Goal: Check status: Check status

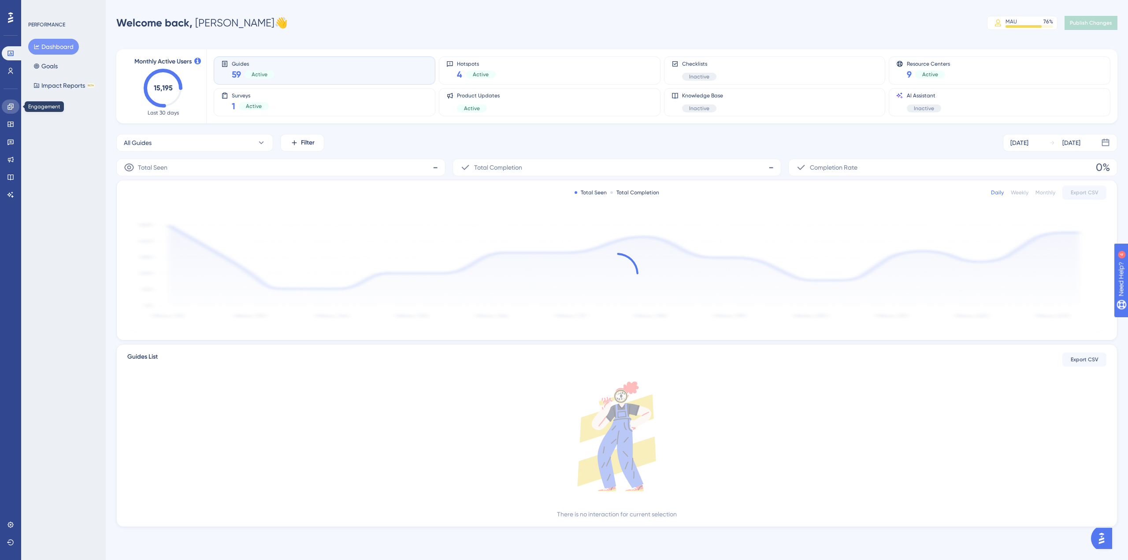
click at [11, 109] on icon at bounding box center [10, 106] width 7 height 7
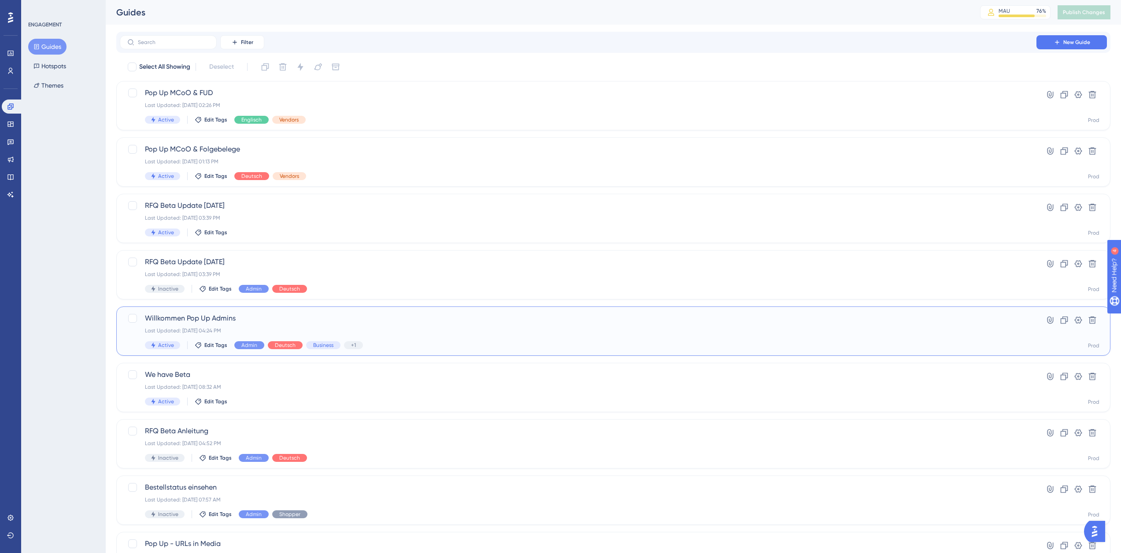
click at [294, 330] on div "Last Updated: [DATE] 04:24 PM" at bounding box center [578, 330] width 866 height 7
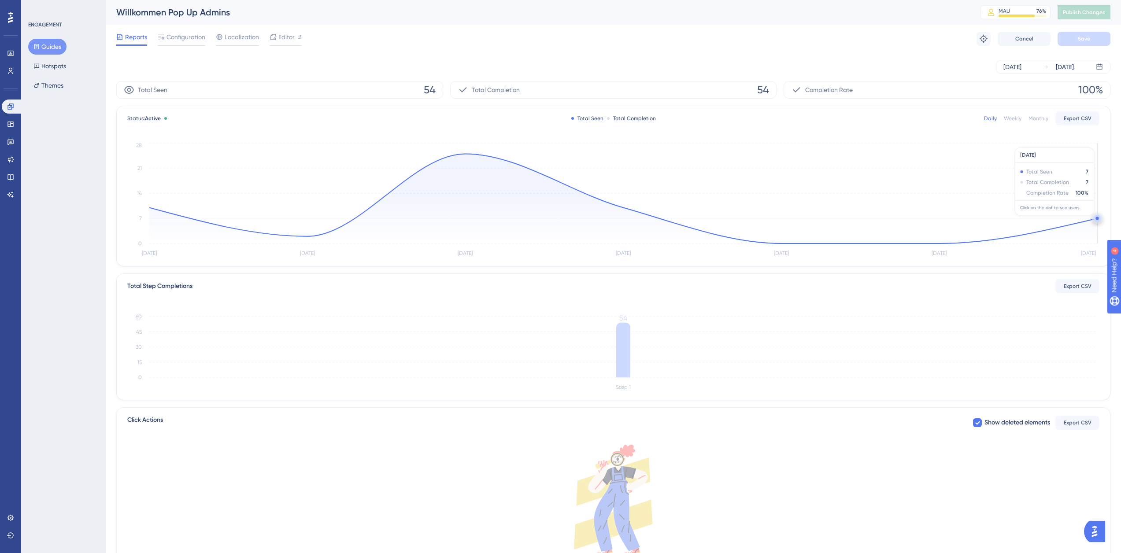
click at [1096, 220] on circle at bounding box center [1097, 218] width 3 height 3
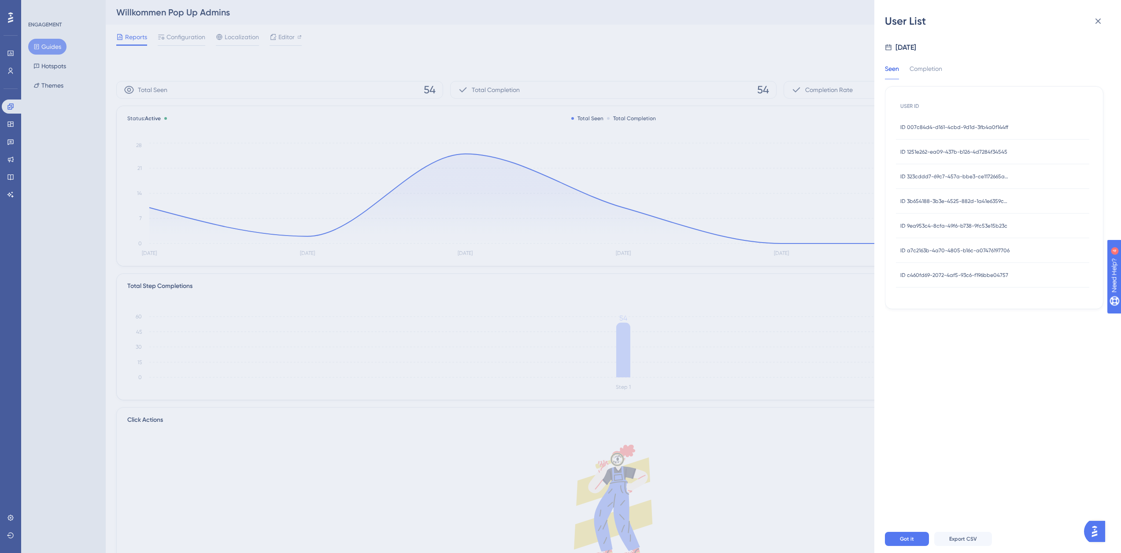
click at [957, 273] on span "ID c460fd69-2072-4af5-93c6-f196bbe04757" at bounding box center [954, 275] width 108 height 7
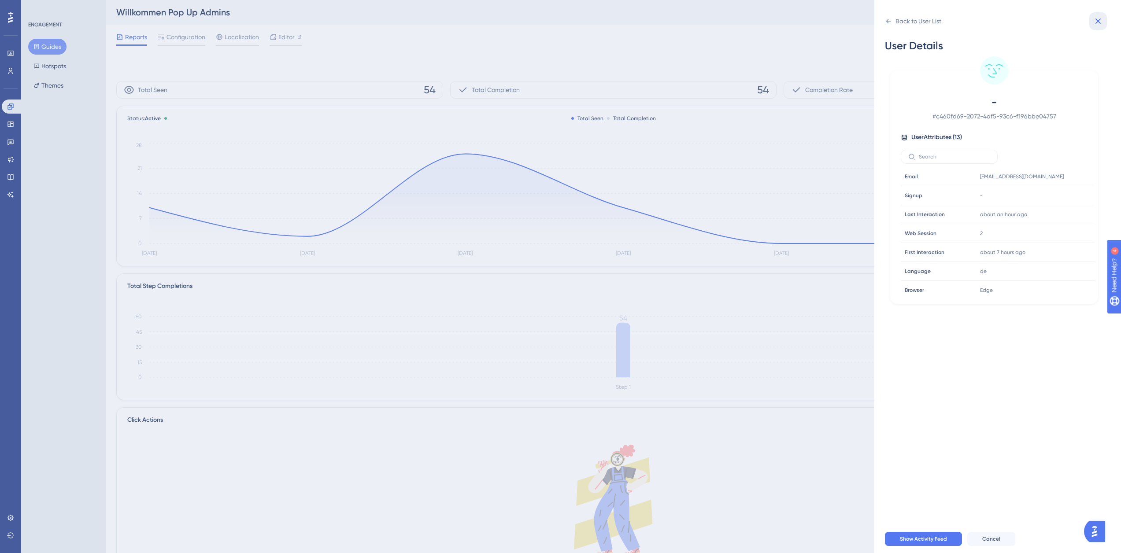
click at [1093, 21] on icon at bounding box center [1098, 21] width 11 height 11
